Goal: Information Seeking & Learning: Learn about a topic

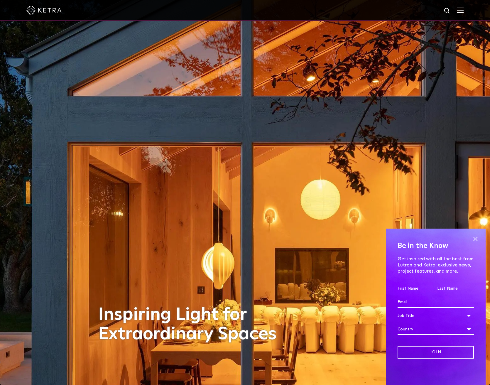
click at [464, 9] on img at bounding box center [461, 10] width 6 height 6
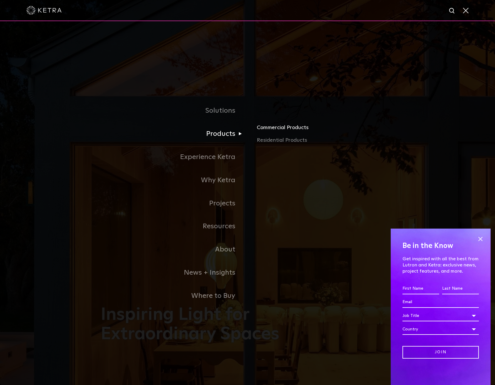
click at [276, 129] on link "Commercial Products" at bounding box center [325, 129] width 137 height 13
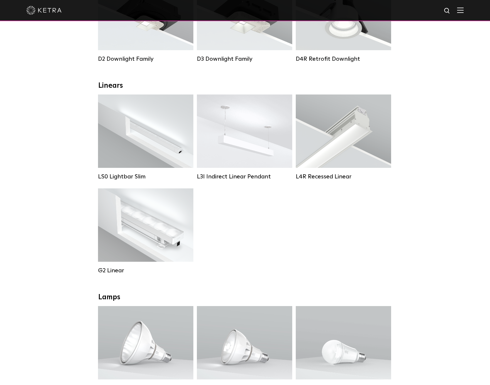
scroll to position [237, 0]
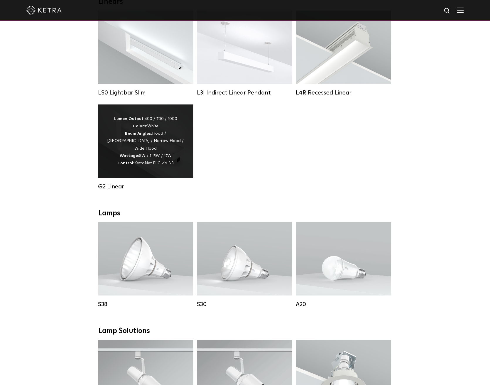
click at [124, 170] on div "Lumen Output: 400 / 700 / 1000 Colors: White Beam Angles: Flood / Graze / Narro…" at bounding box center [145, 141] width 95 height 73
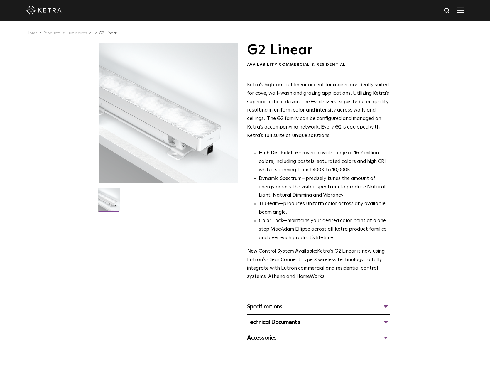
click at [286, 302] on div "Specifications" at bounding box center [318, 306] width 143 height 9
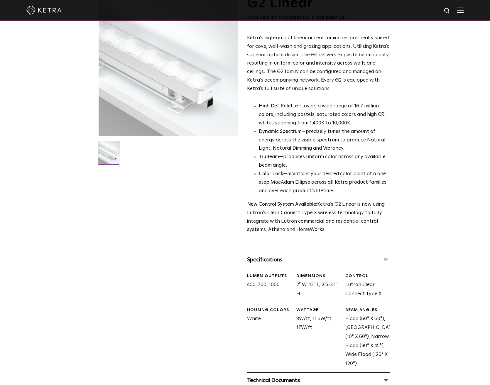
scroll to position [121, 0]
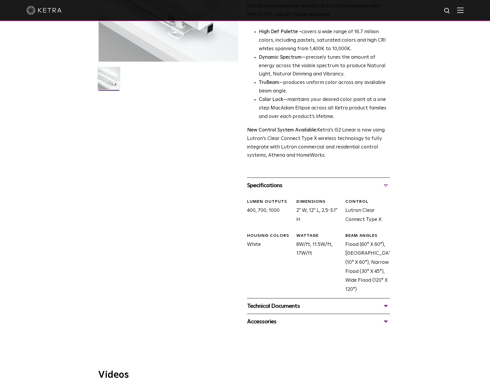
click at [306, 302] on div "Technical Documents" at bounding box center [318, 306] width 143 height 9
click at [281, 322] on link "G2 Specification Sheet" at bounding box center [274, 324] width 55 height 5
